Goal: Find specific page/section: Find specific page/section

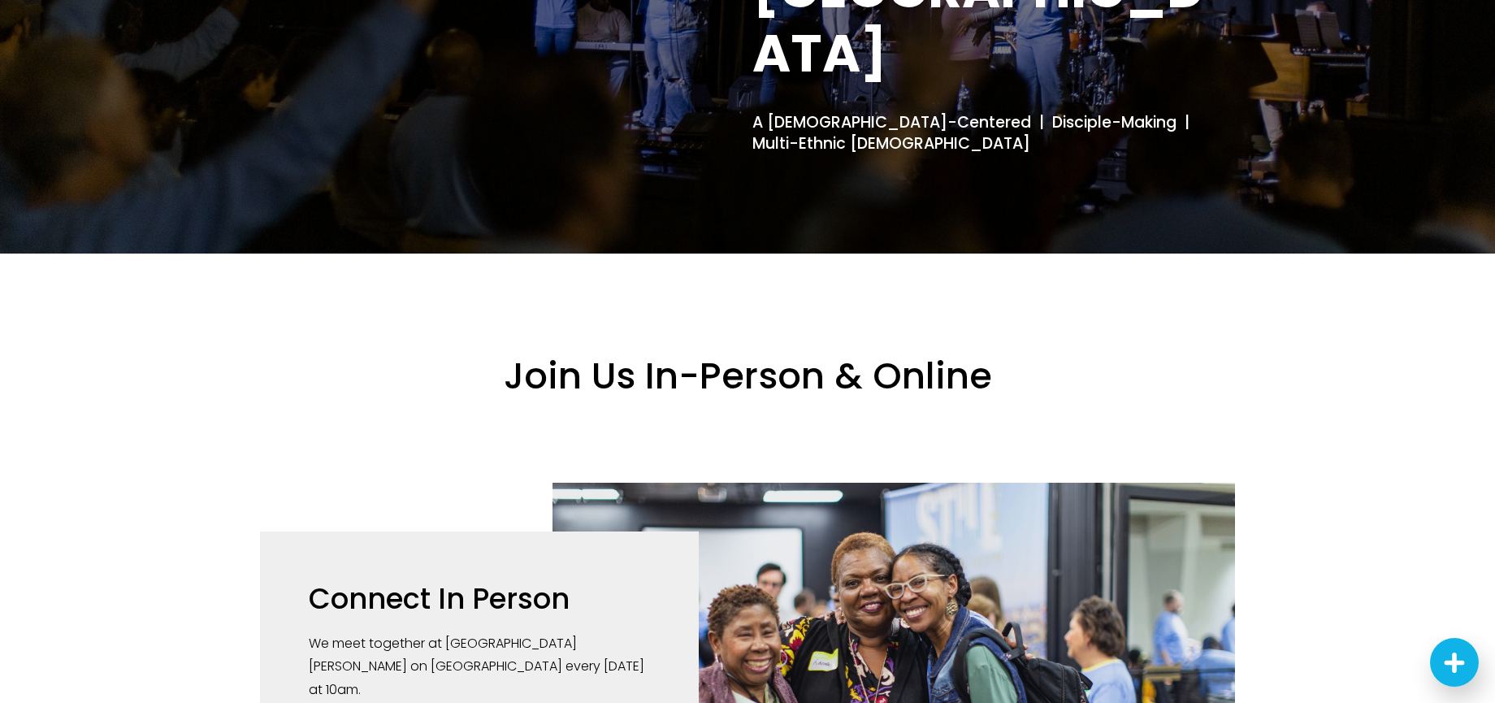
scroll to position [613, 0]
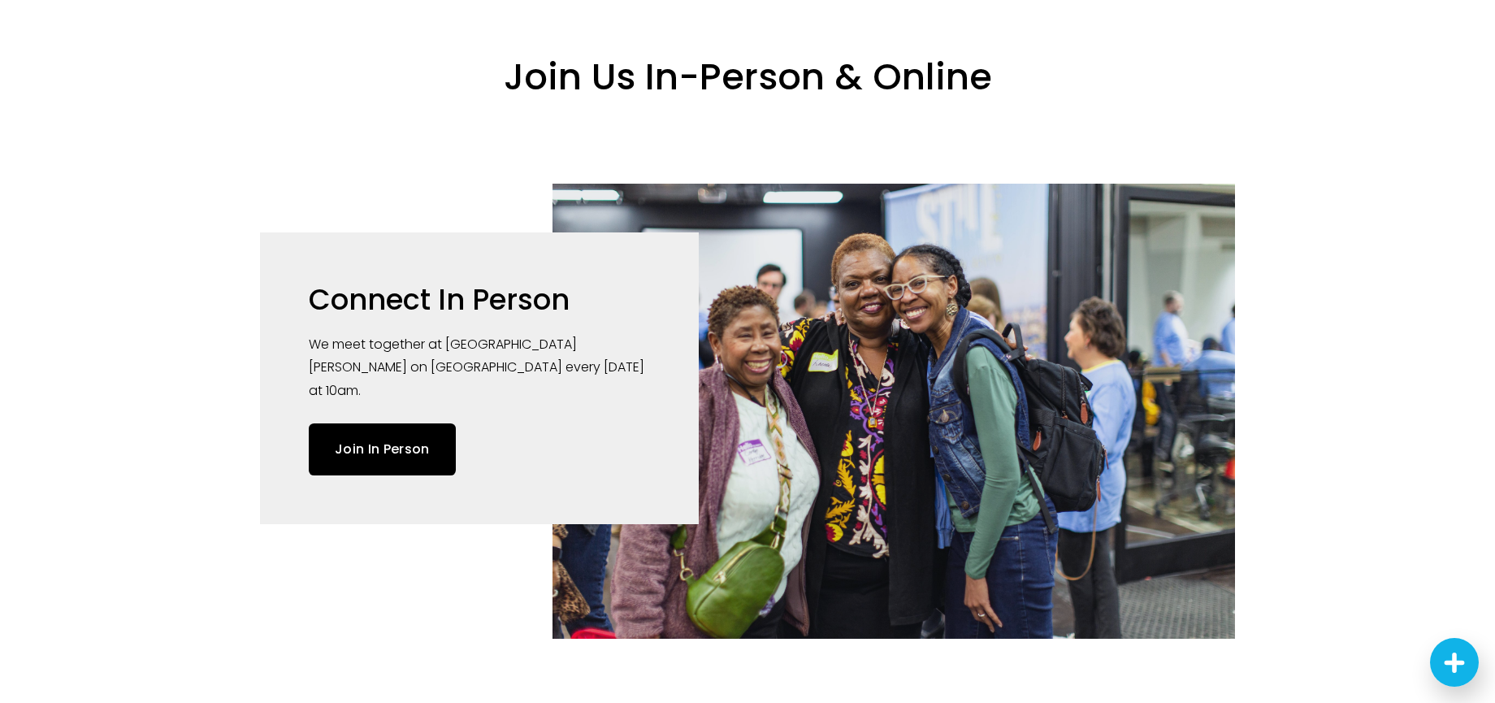
click at [412, 423] on link "Join In Person" at bounding box center [382, 448] width 147 height 51
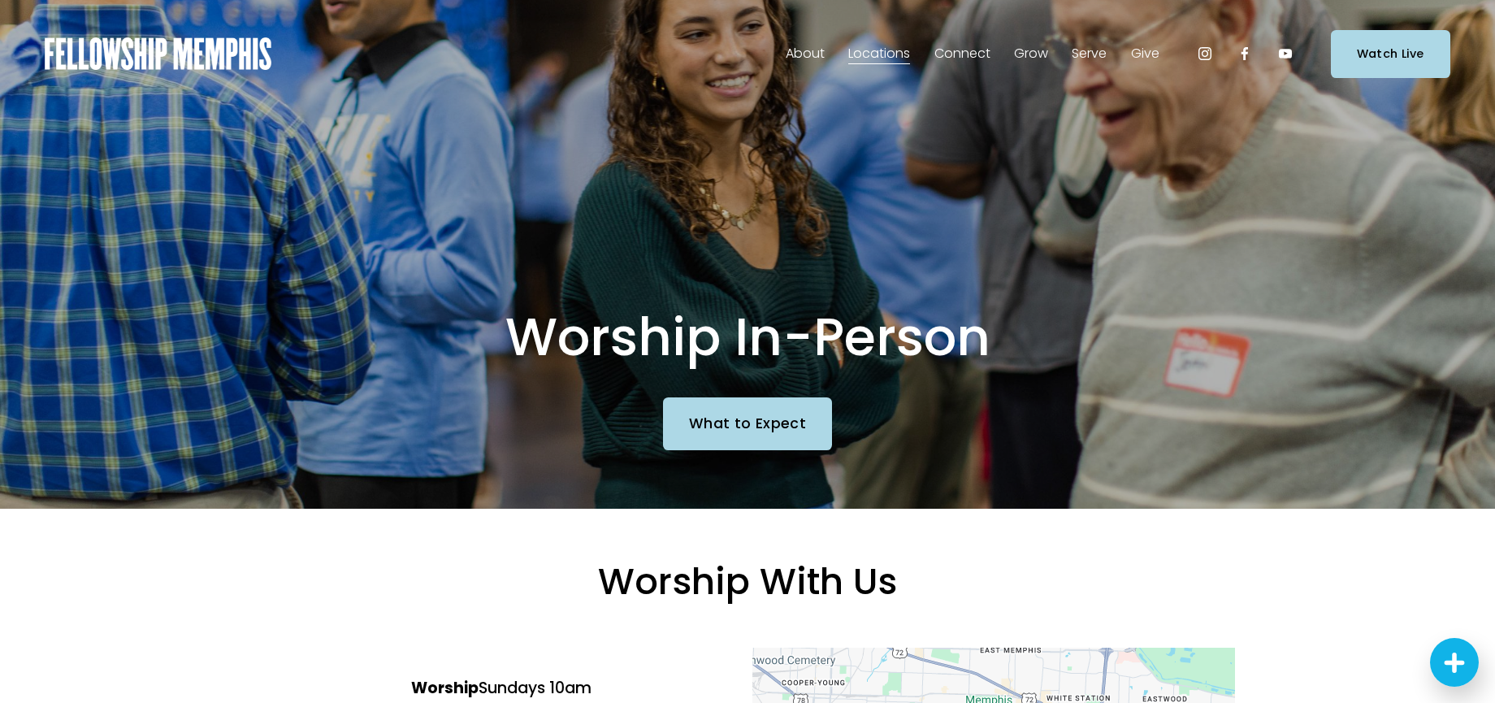
click at [0, 0] on span "In-Person" at bounding box center [0, 0] width 0 height 0
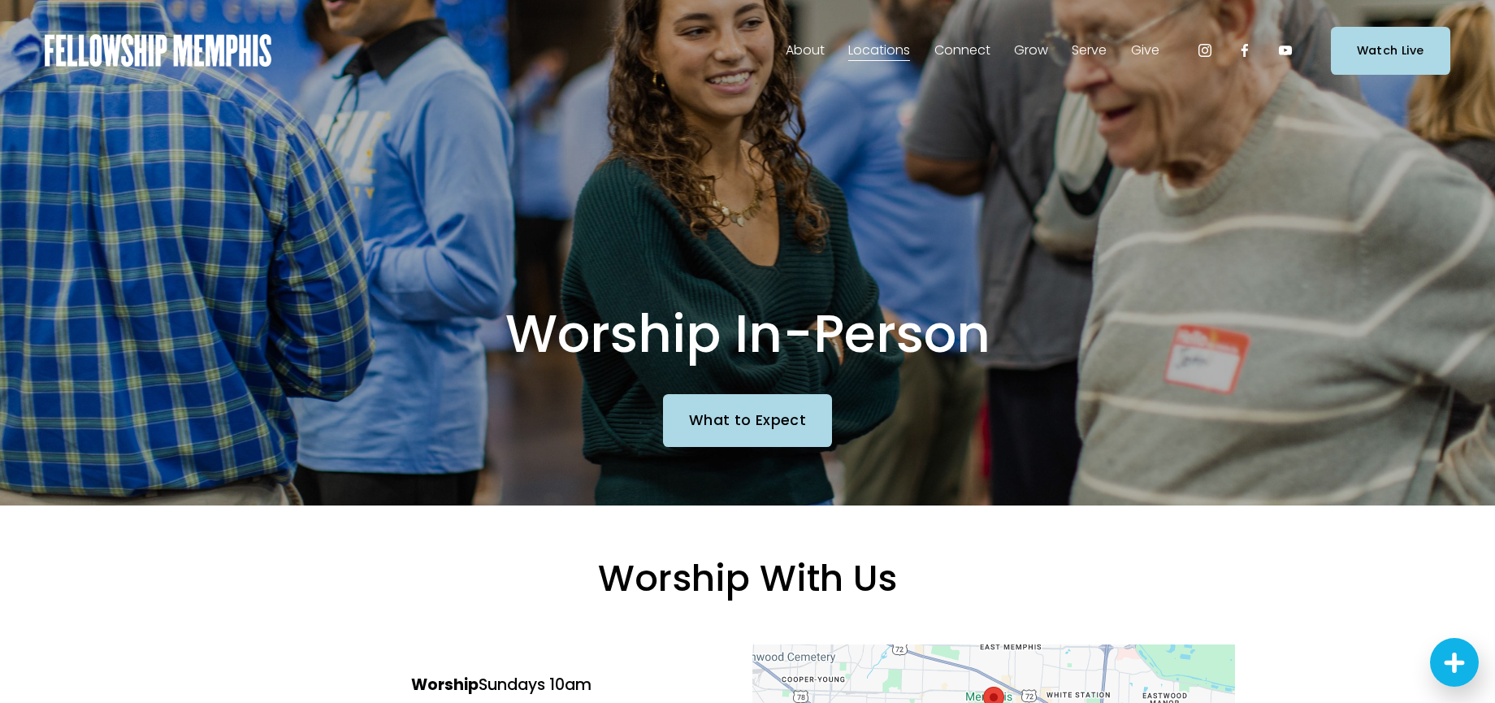
scroll to position [303, 0]
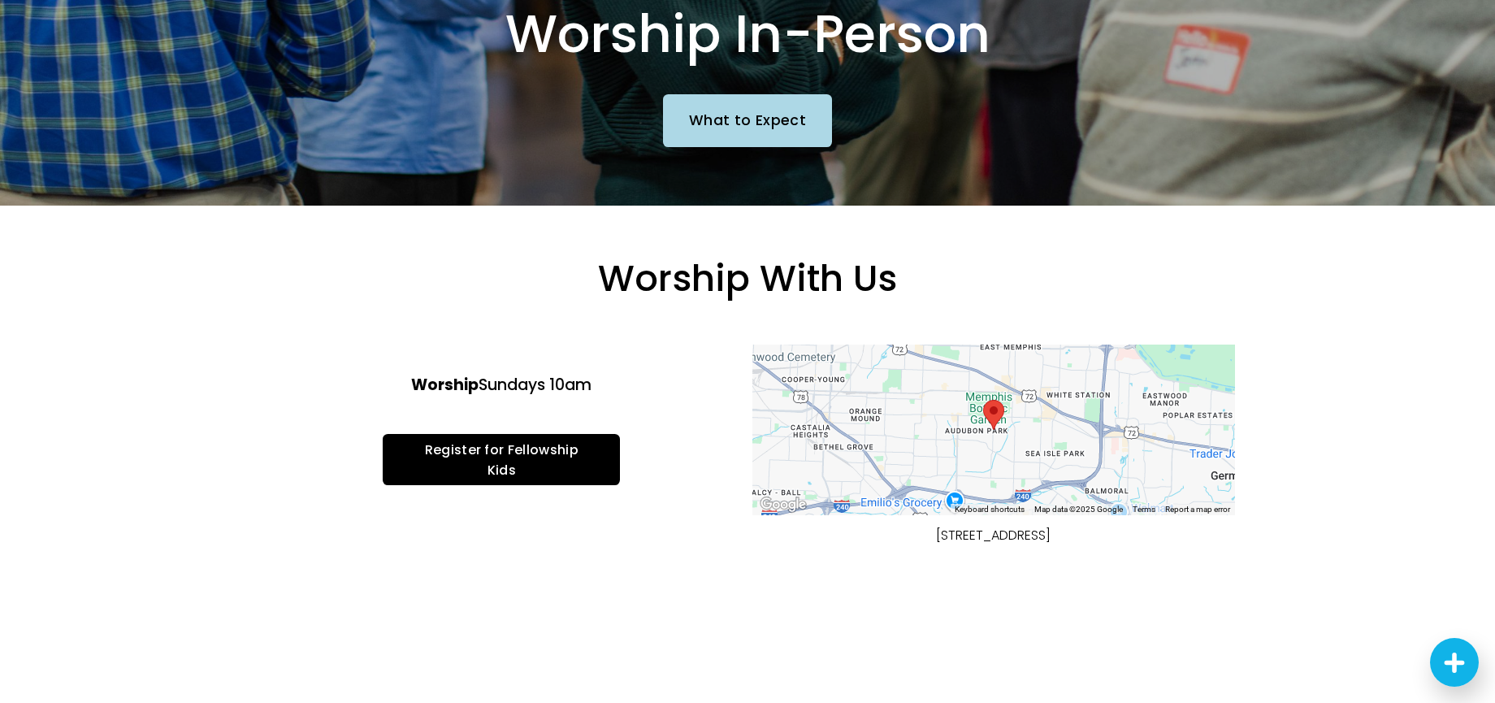
click at [973, 445] on div "To navigate, press the arrow keys." at bounding box center [994, 430] width 483 height 171
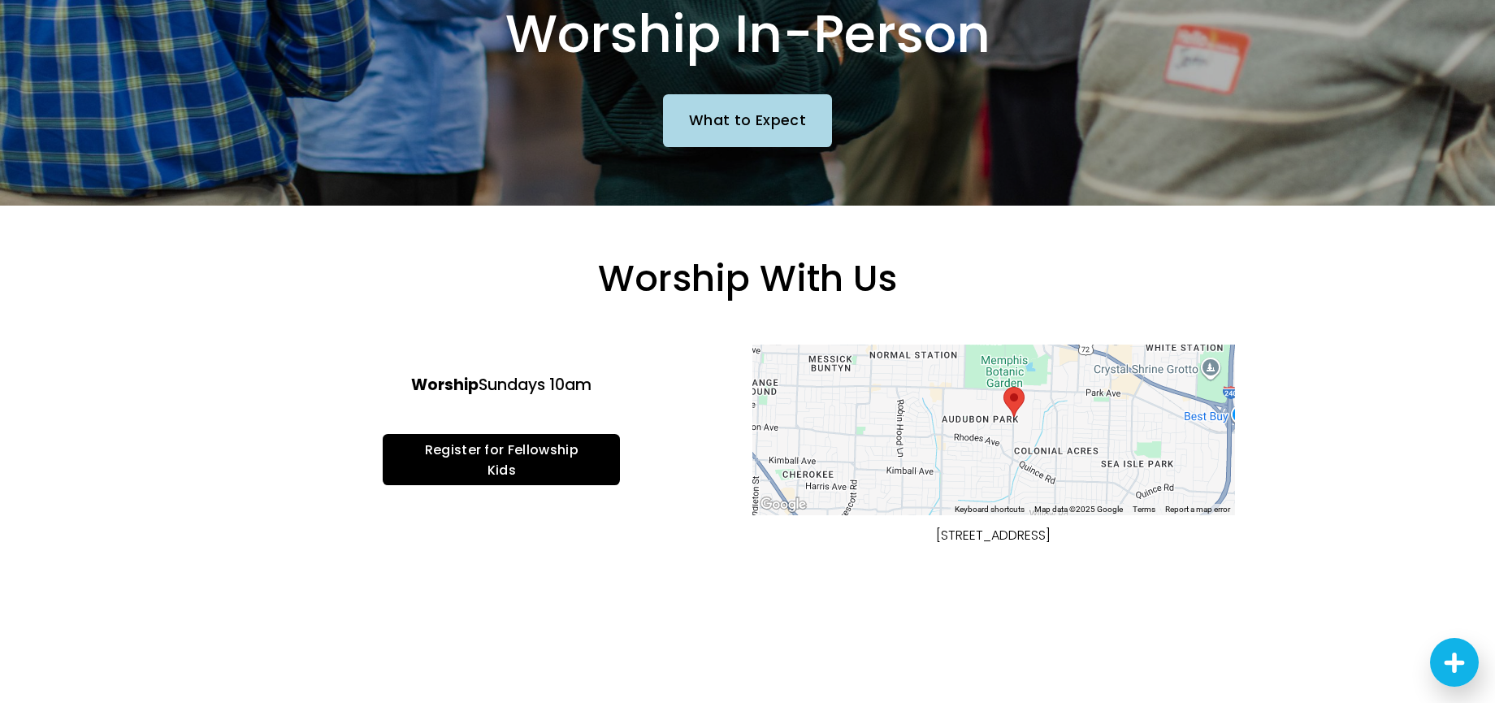
click at [973, 445] on div "To navigate, press the arrow keys." at bounding box center [994, 430] width 483 height 171
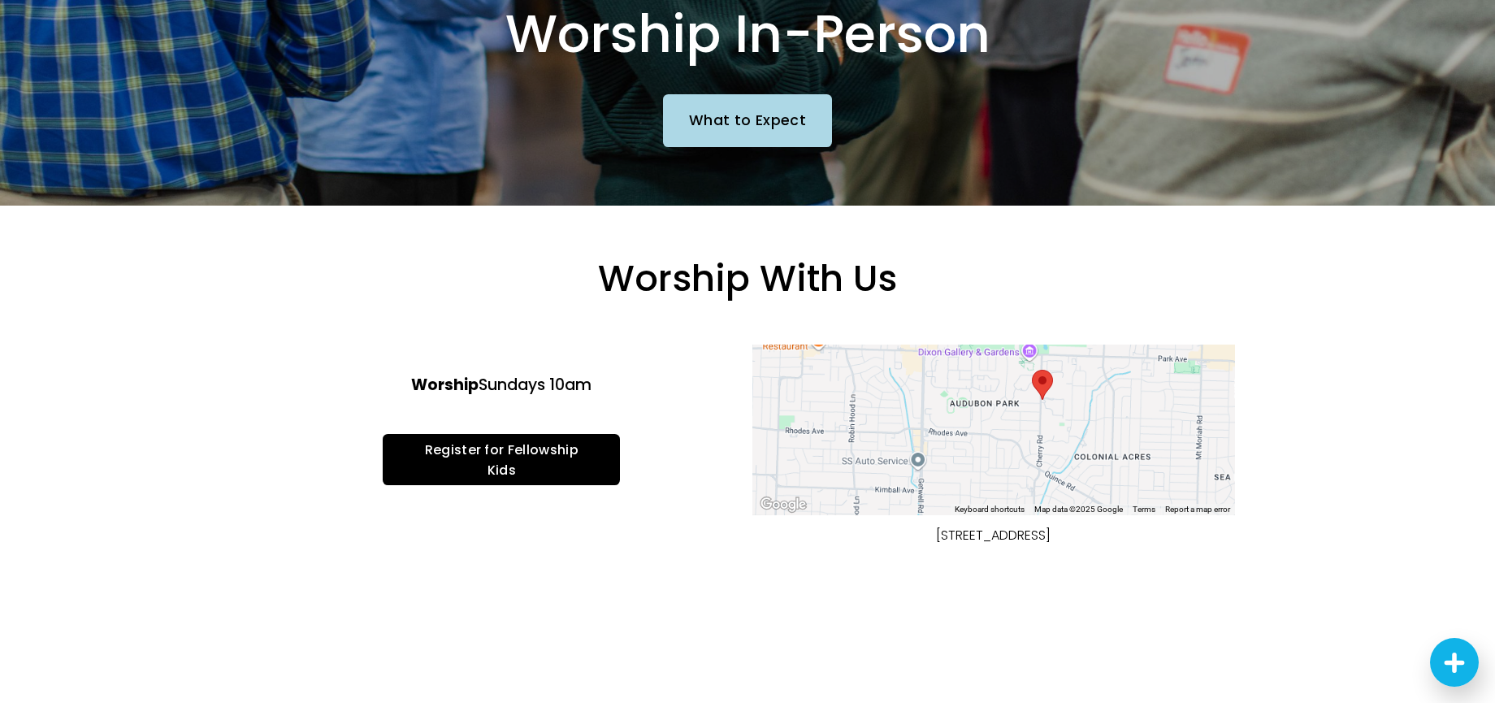
click at [1056, 414] on div "To navigate, press the arrow keys." at bounding box center [994, 430] width 483 height 171
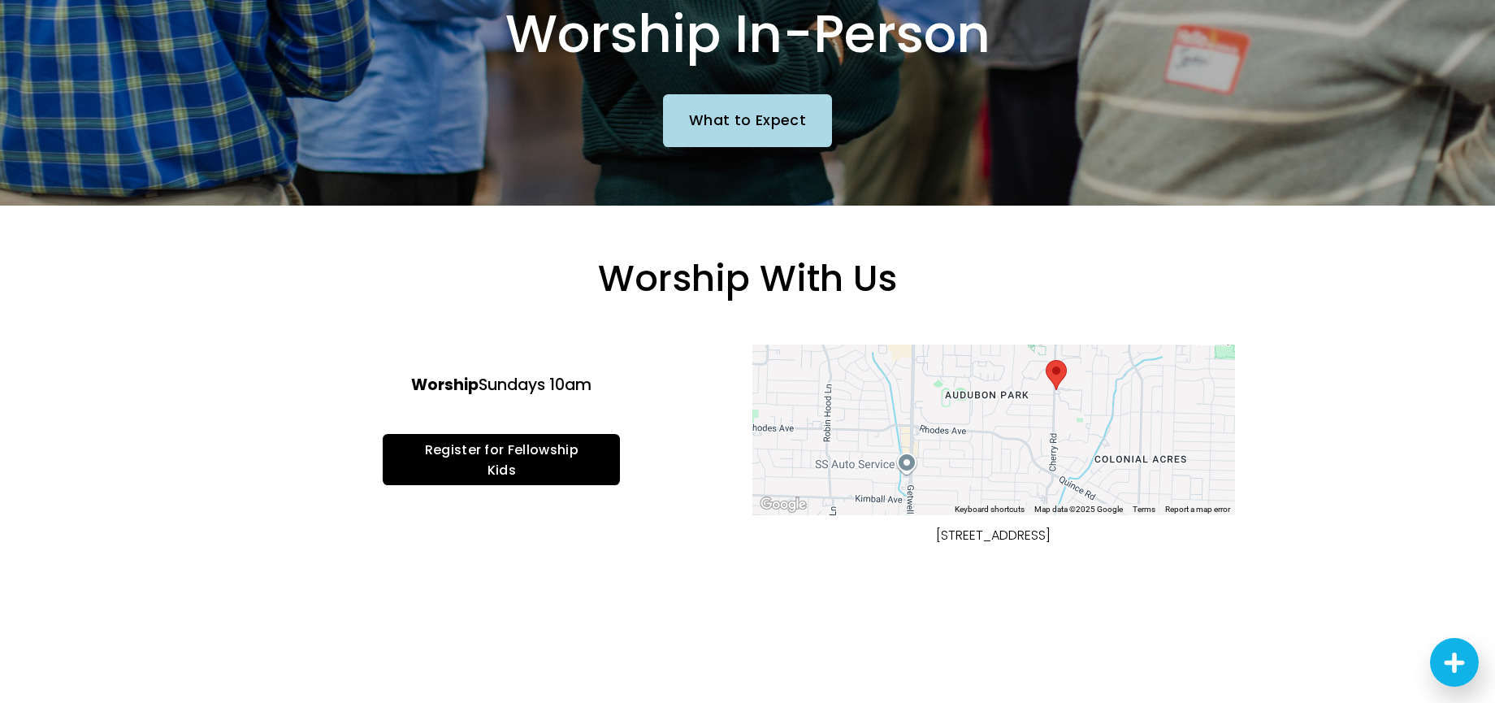
click at [1056, 414] on div "To navigate, press the arrow keys." at bounding box center [994, 430] width 483 height 171
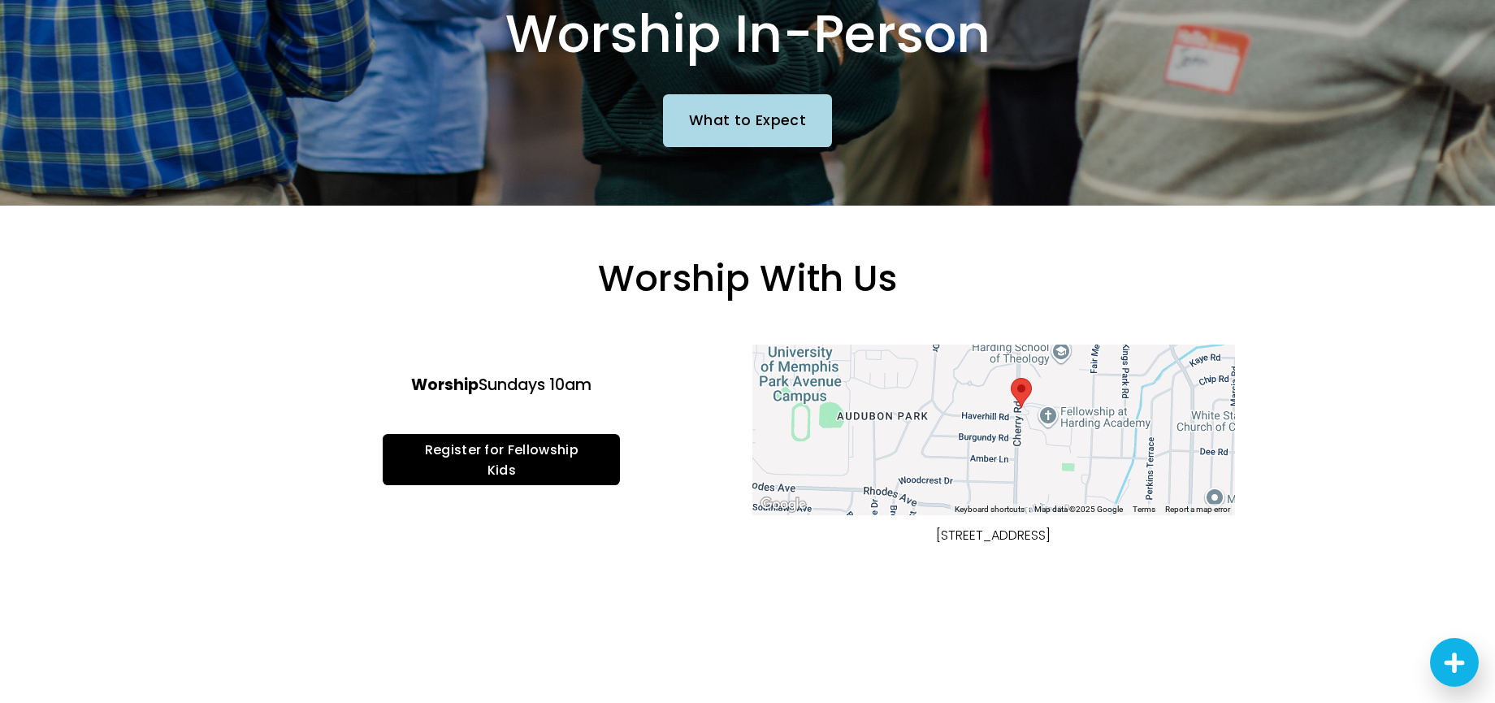
drag, startPoint x: 1064, startPoint y: 409, endPoint x: 1023, endPoint y: 459, distance: 64.7
click at [1023, 463] on div "To navigate, press the arrow keys." at bounding box center [994, 430] width 483 height 171
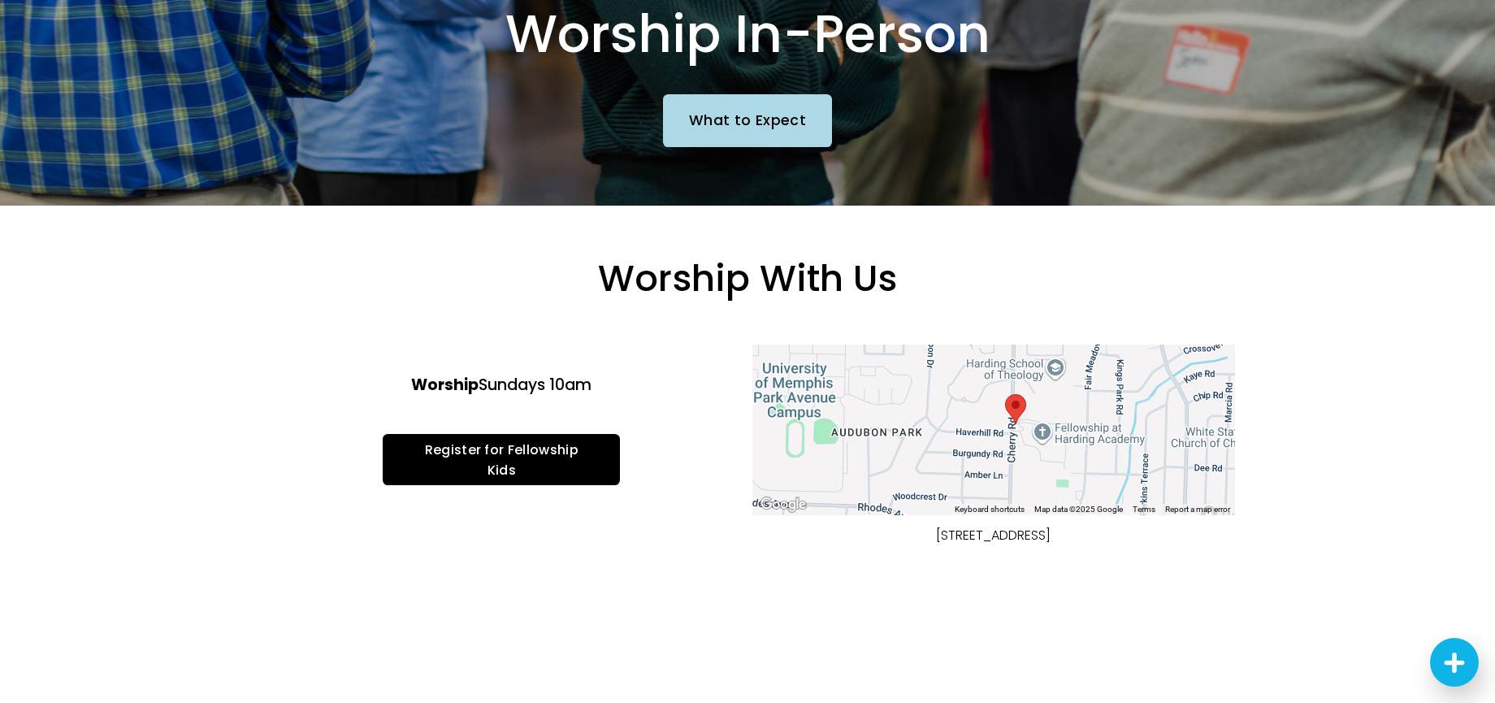
click at [1023, 418] on img "Harding Academy 1100 Cherry Road Memphis, TN, 38117, United States" at bounding box center [1015, 409] width 21 height 30
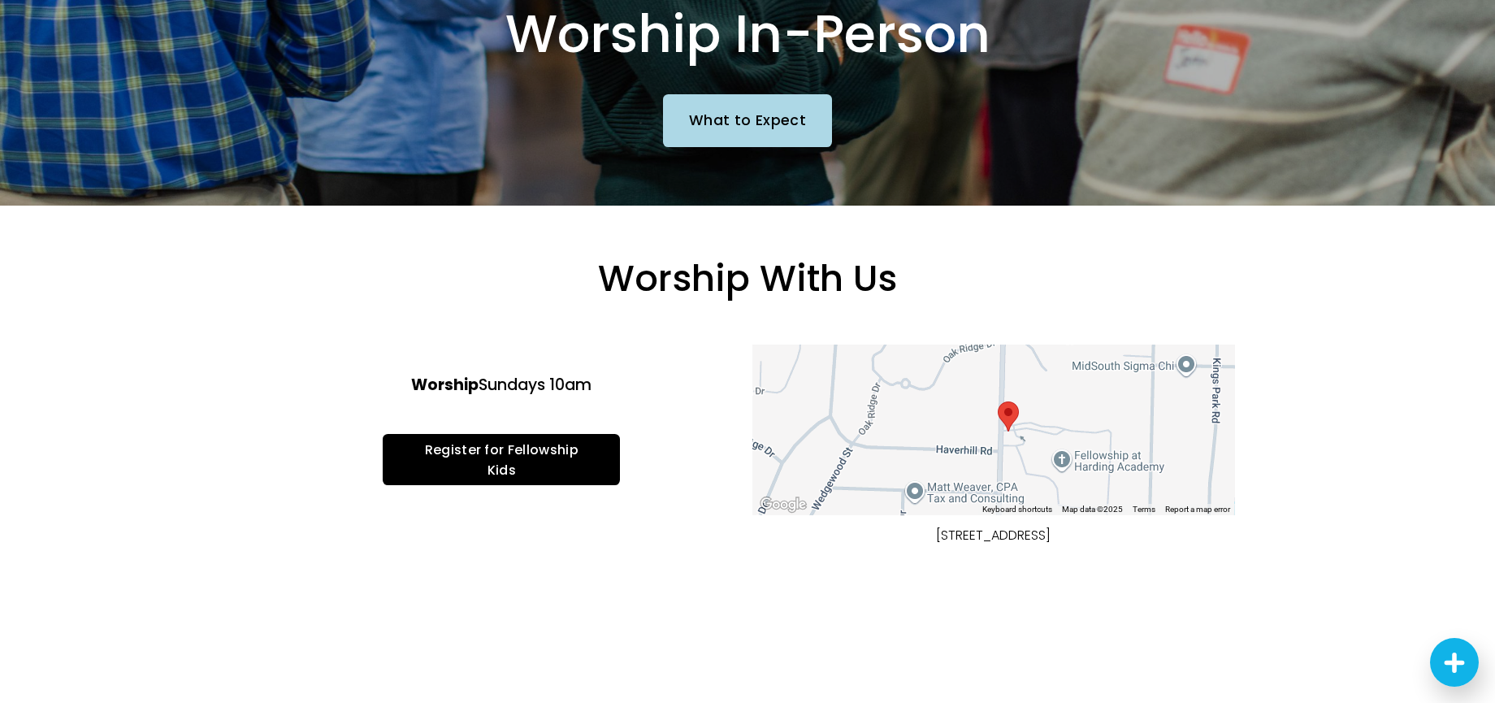
click at [1035, 445] on div "To navigate, press the arrow keys." at bounding box center [994, 430] width 483 height 171
